Goal: Find specific fact: Find specific fact

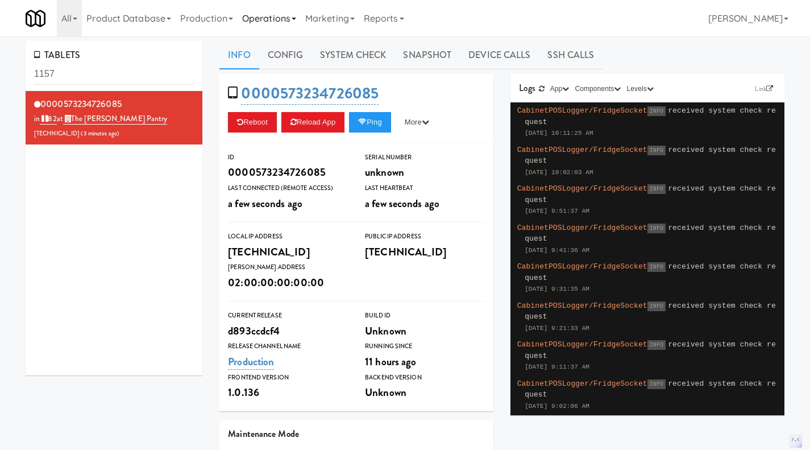
click at [300, 21] on link "Operations" at bounding box center [269, 18] width 63 height 36
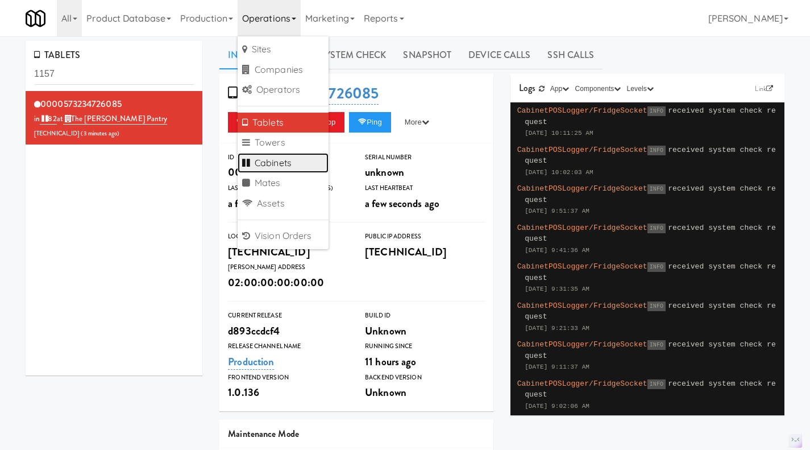
click at [301, 165] on link "Cabinets" at bounding box center [283, 163] width 91 height 20
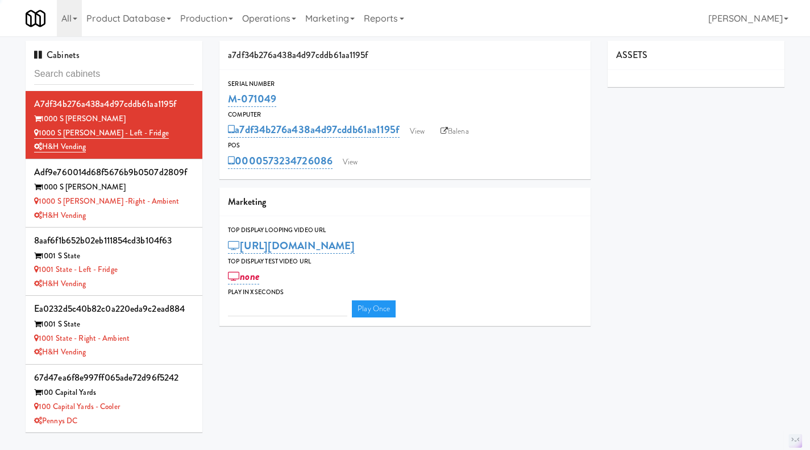
type input "3"
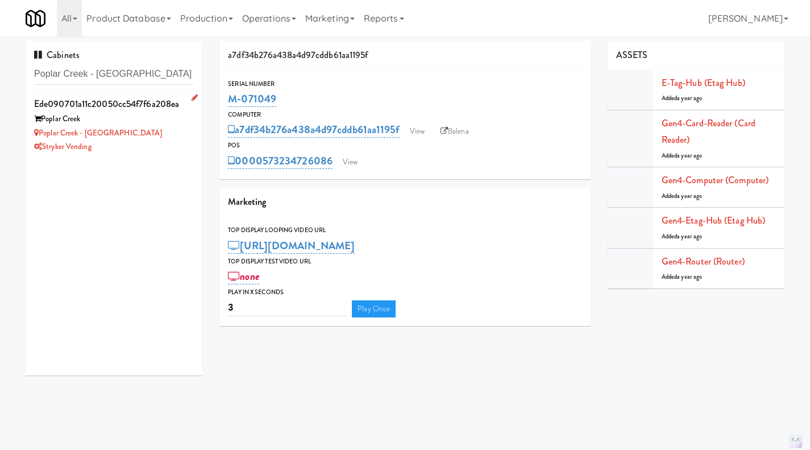
type input "Poplar Creek - Pantry"
click at [159, 148] on div "Stryker Vending" at bounding box center [114, 147] width 160 height 14
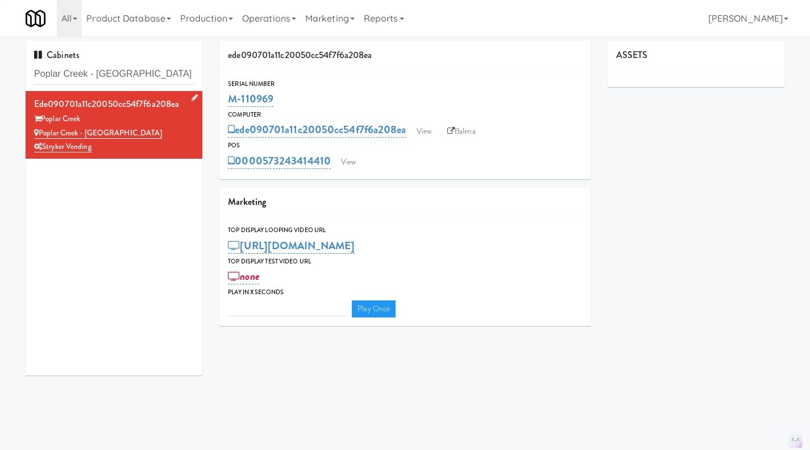
type input "3"
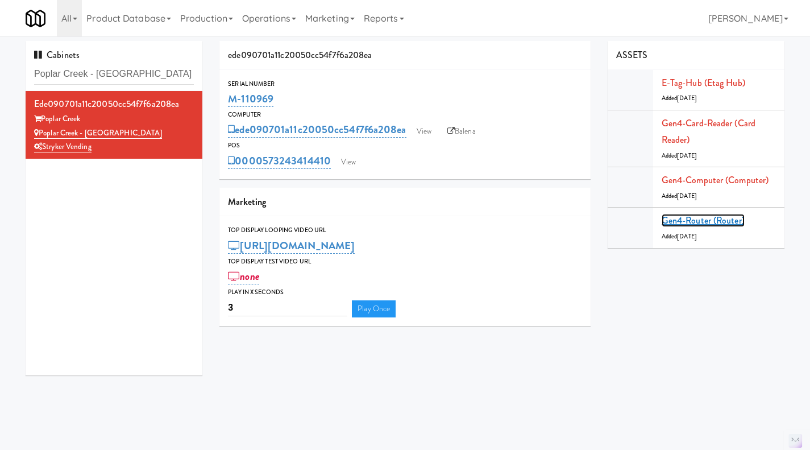
click at [724, 218] on link "Gen4-router (Router)" at bounding box center [703, 220] width 83 height 13
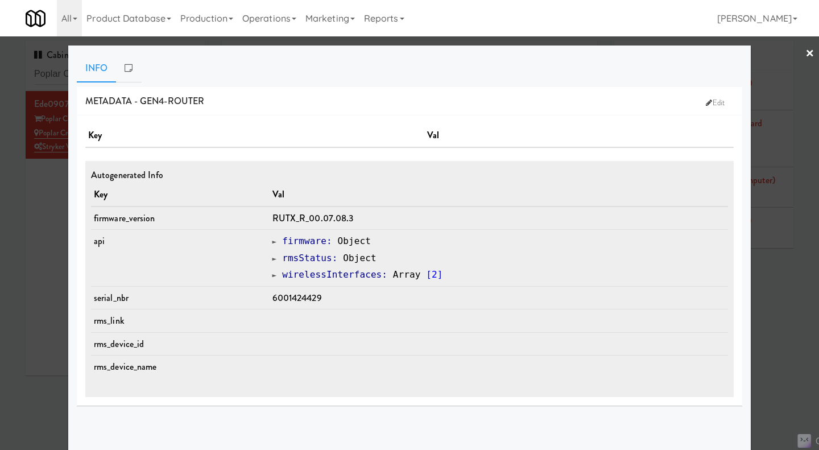
click at [304, 297] on span "6001424429" at bounding box center [296, 297] width 49 height 13
copy span "6001424429"
click at [50, 241] on div at bounding box center [409, 225] width 819 height 450
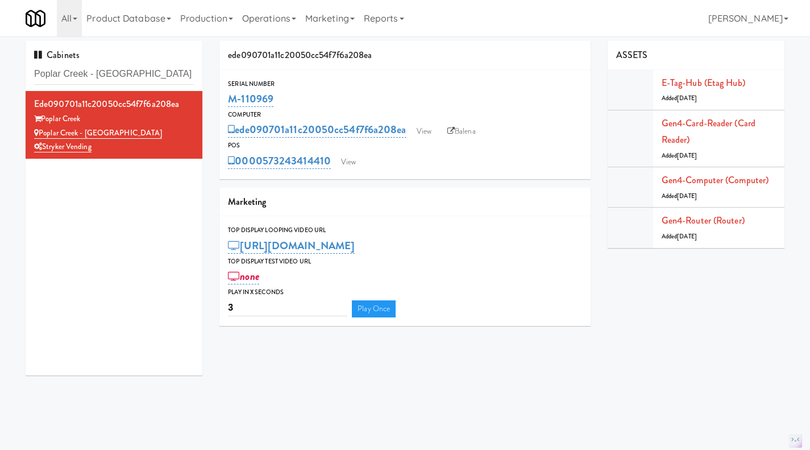
drag, startPoint x: 299, startPoint y: 80, endPoint x: 292, endPoint y: 82, distance: 7.9
click at [292, 82] on div "Serial Number" at bounding box center [405, 83] width 354 height 11
drag, startPoint x: 283, startPoint y: 100, endPoint x: 227, endPoint y: 99, distance: 56.3
click at [227, 99] on div "Serial Number M-110969" at bounding box center [404, 93] width 371 height 31
copy link "M-110969"
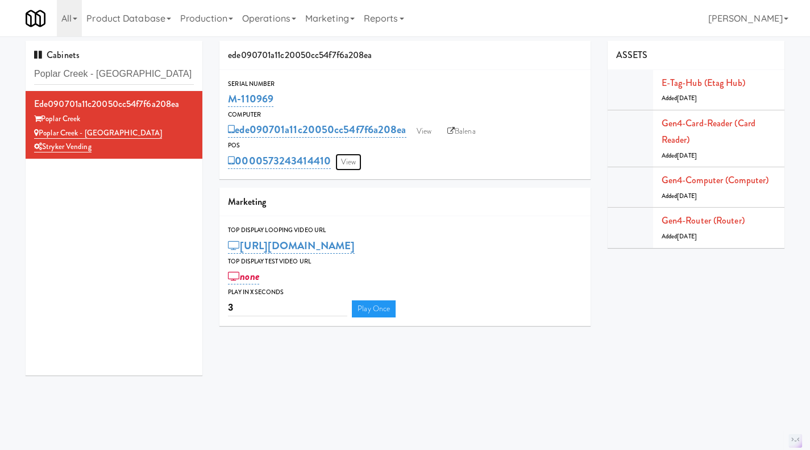
click at [353, 162] on link "View" at bounding box center [348, 161] width 26 height 17
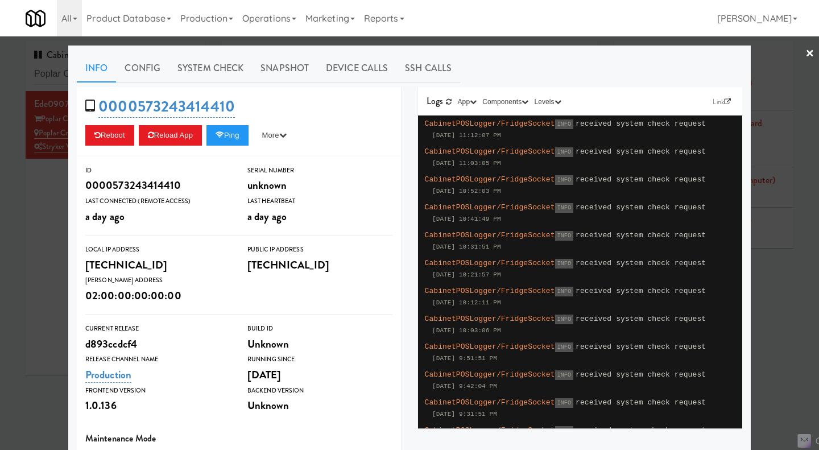
click at [476, 47] on div "Info Config System Check Snapshot Device Calls SSH Calls 0000573243414410 Reboo…" at bounding box center [409, 332] width 682 height 574
click at [477, 43] on div at bounding box center [409, 225] width 819 height 450
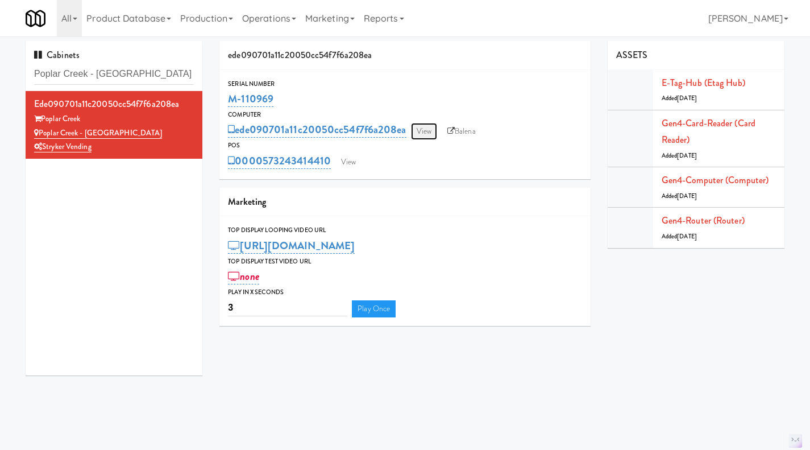
click at [418, 130] on link "View" at bounding box center [424, 131] width 26 height 17
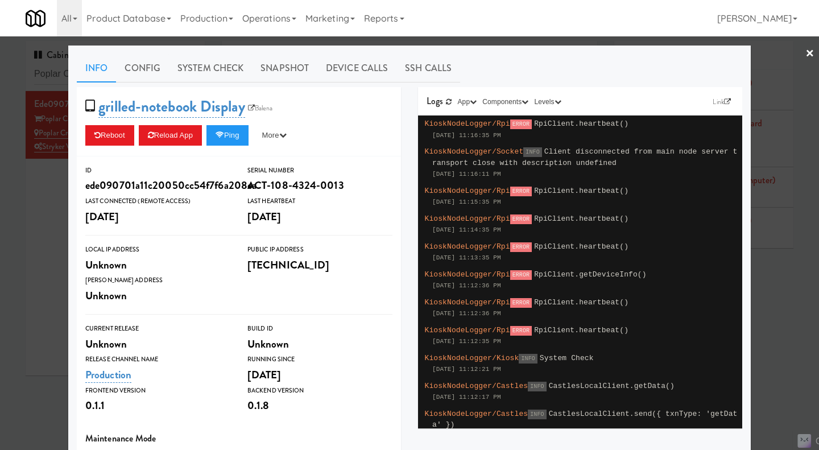
click at [457, 39] on div at bounding box center [409, 225] width 819 height 450
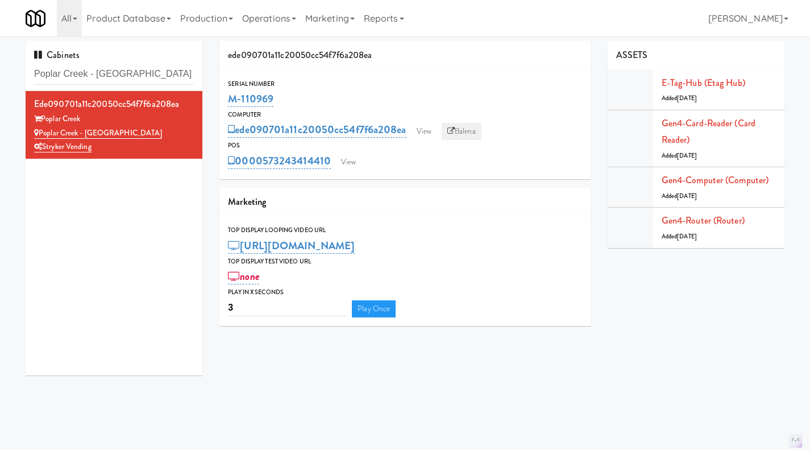
click at [459, 134] on link "Balena" at bounding box center [462, 131] width 40 height 17
click at [126, 73] on input "Poplar Creek - Pantry" at bounding box center [114, 74] width 160 height 21
drag, startPoint x: 131, startPoint y: 74, endPoint x: 89, endPoint y: 72, distance: 42.7
click at [89, 72] on input "Poplar Creek - Pantry" at bounding box center [114, 74] width 160 height 21
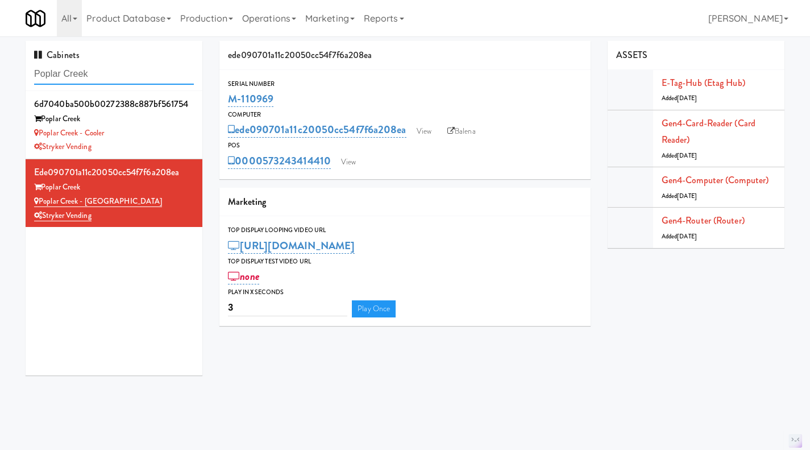
type input "Poplar Creek"
click at [171, 138] on div "Poplar Creek - Cooler" at bounding box center [114, 133] width 160 height 14
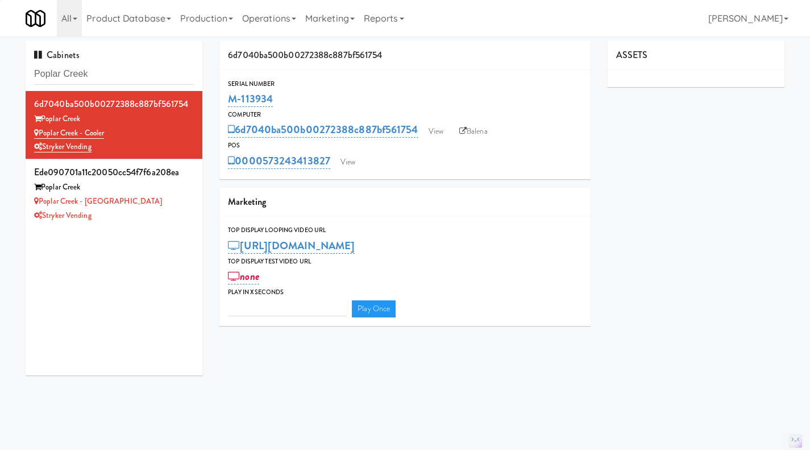
type input "3"
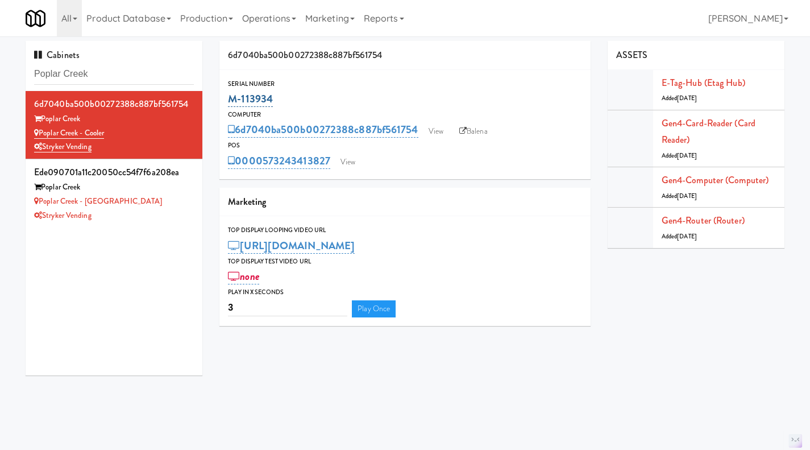
drag, startPoint x: 289, startPoint y: 99, endPoint x: 230, endPoint y: 101, distance: 59.1
click at [230, 101] on div "M-113934" at bounding box center [405, 98] width 354 height 19
copy link "M-113934"
click at [342, 166] on link "View" at bounding box center [348, 161] width 26 height 17
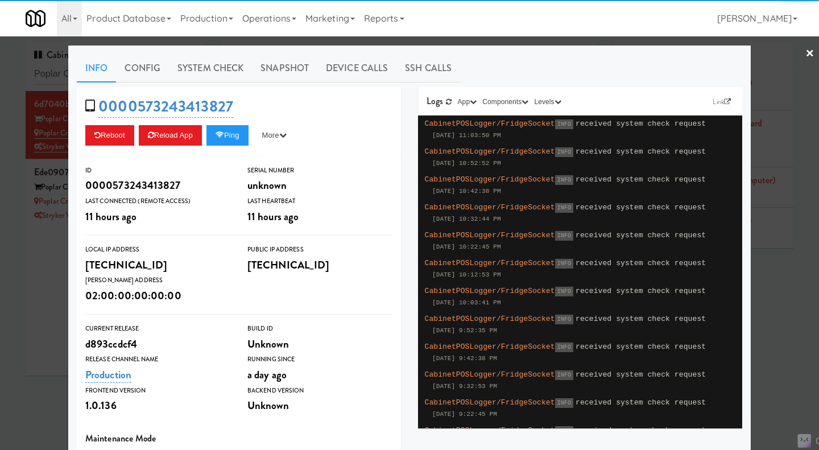
click at [455, 43] on div at bounding box center [409, 225] width 819 height 450
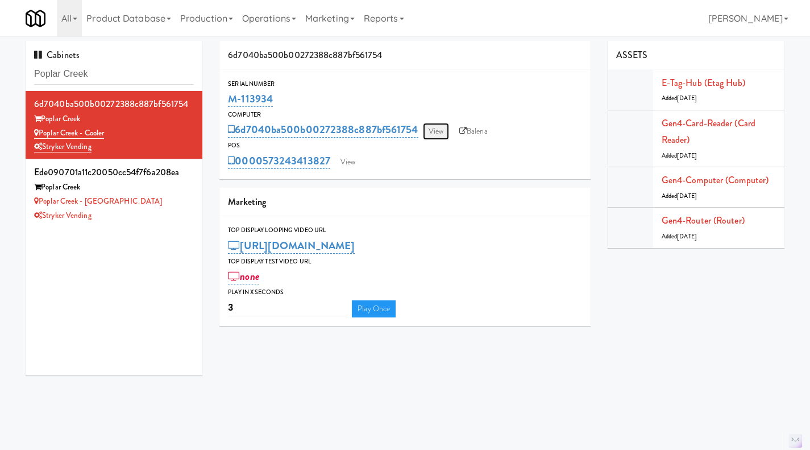
click at [431, 133] on link "View" at bounding box center [436, 131] width 26 height 17
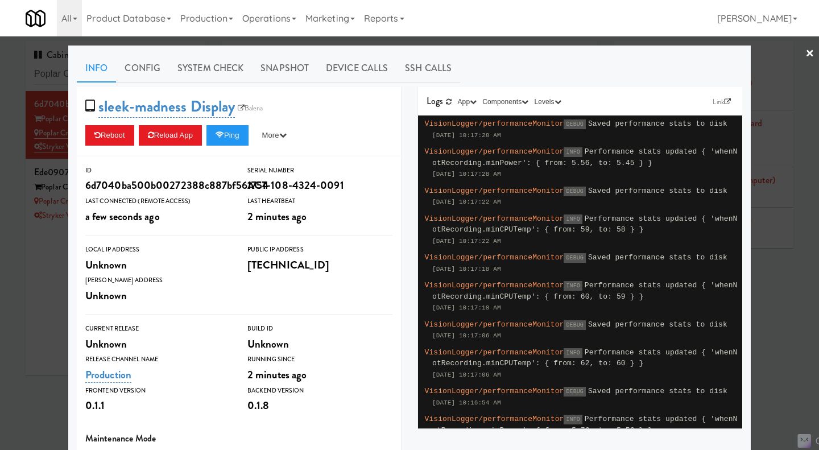
click at [507, 43] on div at bounding box center [409, 225] width 819 height 450
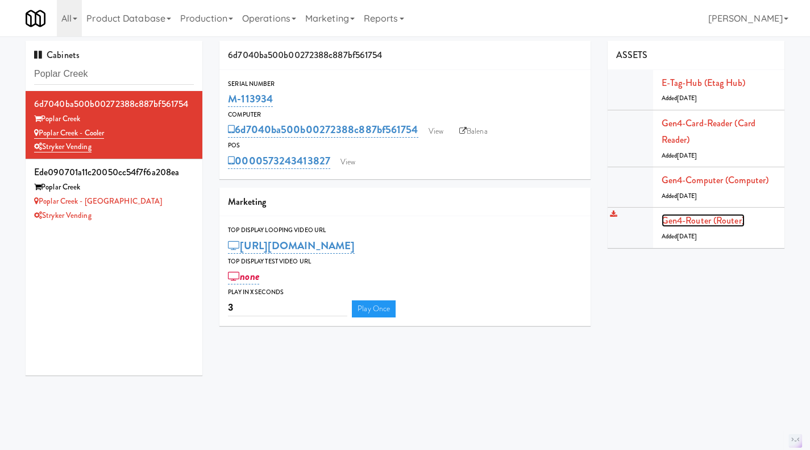
click at [688, 215] on link "Gen4-router (Router)" at bounding box center [703, 220] width 83 height 13
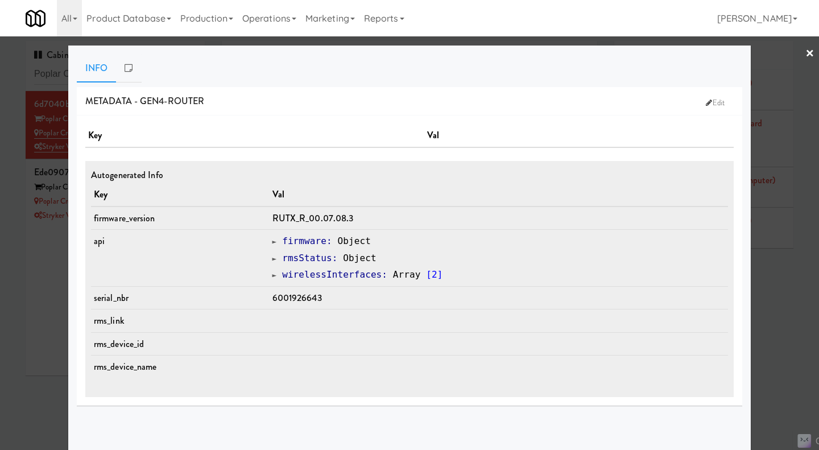
click at [308, 298] on span "6001926643" at bounding box center [296, 297] width 49 height 13
copy span "6001926643"
click at [791, 323] on div at bounding box center [409, 225] width 819 height 450
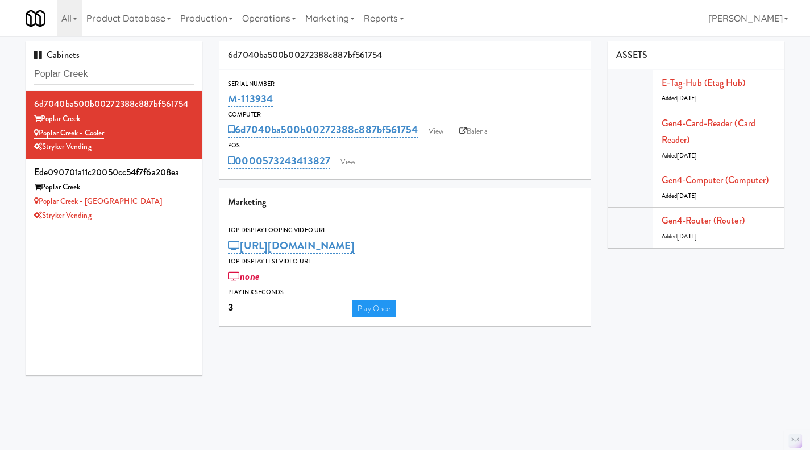
drag, startPoint x: 287, startPoint y: 99, endPoint x: 225, endPoint y: 101, distance: 62.0
click at [225, 101] on div "Serial Number M-113934" at bounding box center [404, 93] width 371 height 31
copy link "M-113934"
click at [477, 130] on link "Balena" at bounding box center [474, 131] width 40 height 17
click at [290, 99] on div "M-113934" at bounding box center [405, 98] width 354 height 19
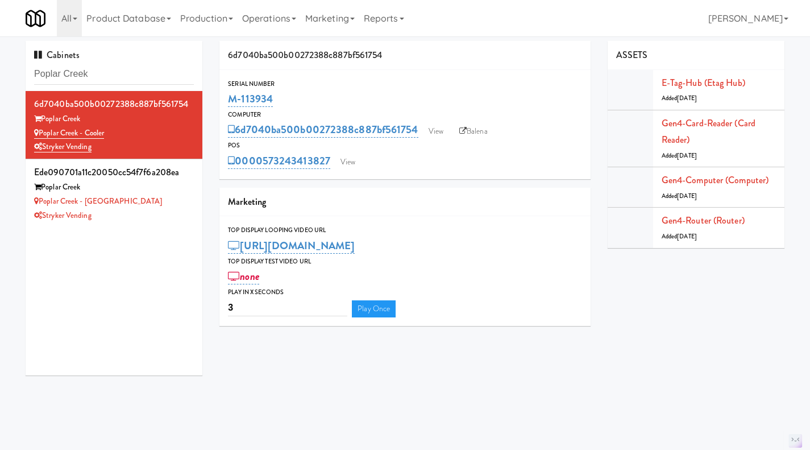
drag, startPoint x: 277, startPoint y: 98, endPoint x: 227, endPoint y: 103, distance: 49.7
click at [227, 103] on div "Serial Number M-113934" at bounding box center [404, 93] width 371 height 31
copy link "M-113934"
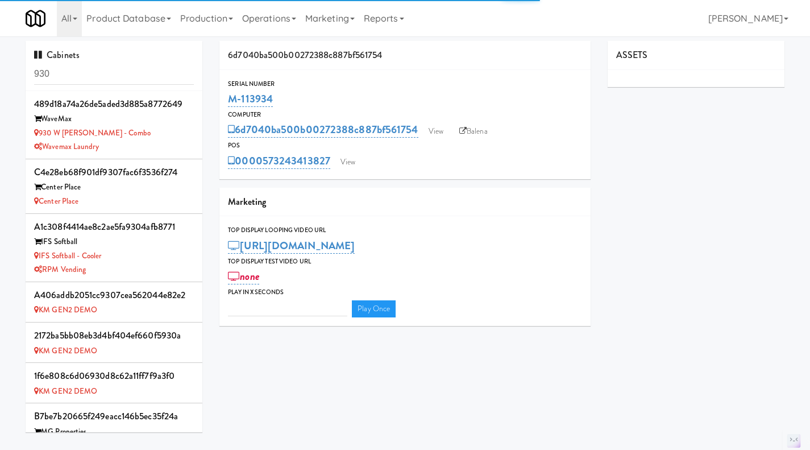
type input "3"
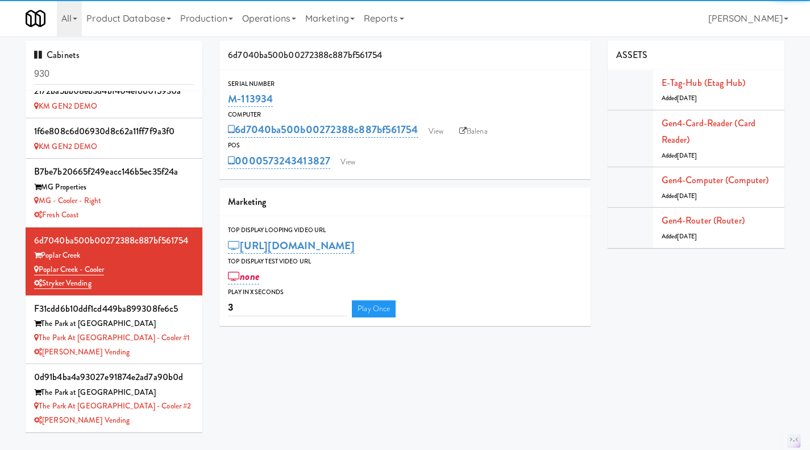
scroll to position [244, 0]
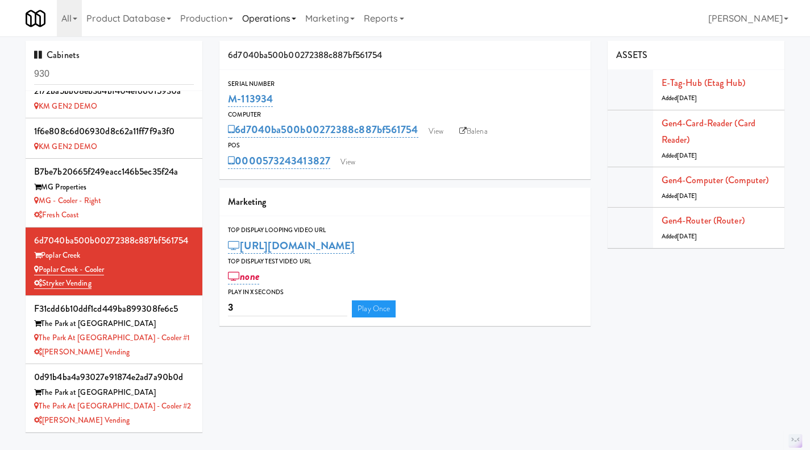
click at [287, 19] on link "Operations" at bounding box center [269, 18] width 63 height 36
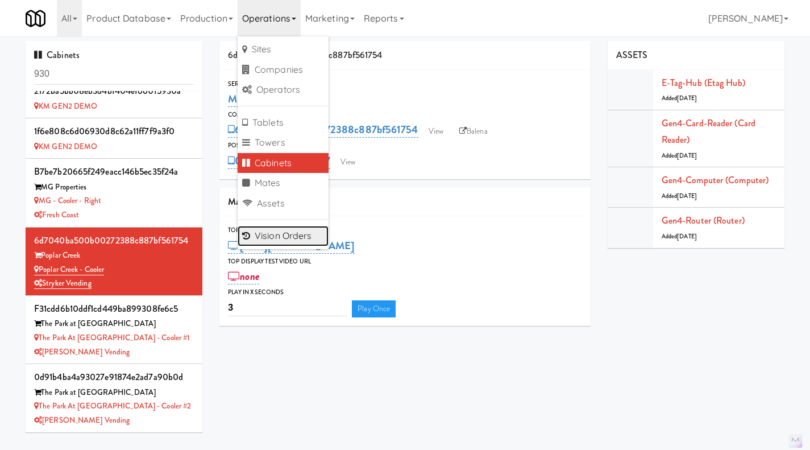
click at [292, 244] on link "Vision Orders" at bounding box center [283, 236] width 91 height 20
